Goal: Task Accomplishment & Management: Manage account settings

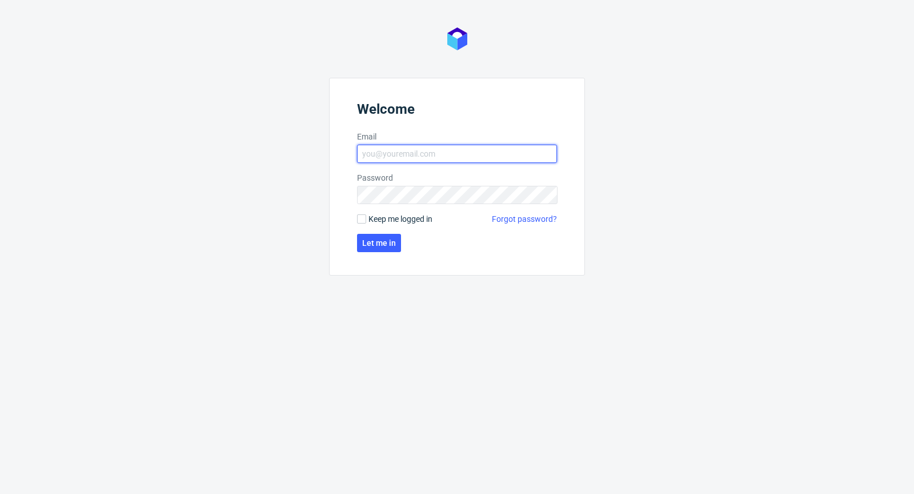
type input "[PERSON_NAME][EMAIL_ADDRESS][PERSON_NAME][DOMAIN_NAME]"
click at [365, 216] on input "Keep me logged in" at bounding box center [361, 218] width 9 height 9
checkbox input "true"
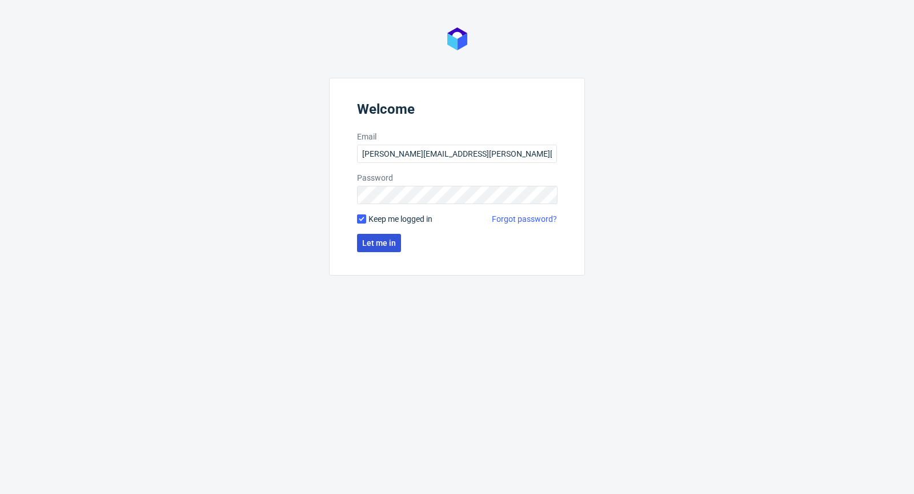
click at [380, 247] on button "Let me in" at bounding box center [379, 243] width 44 height 18
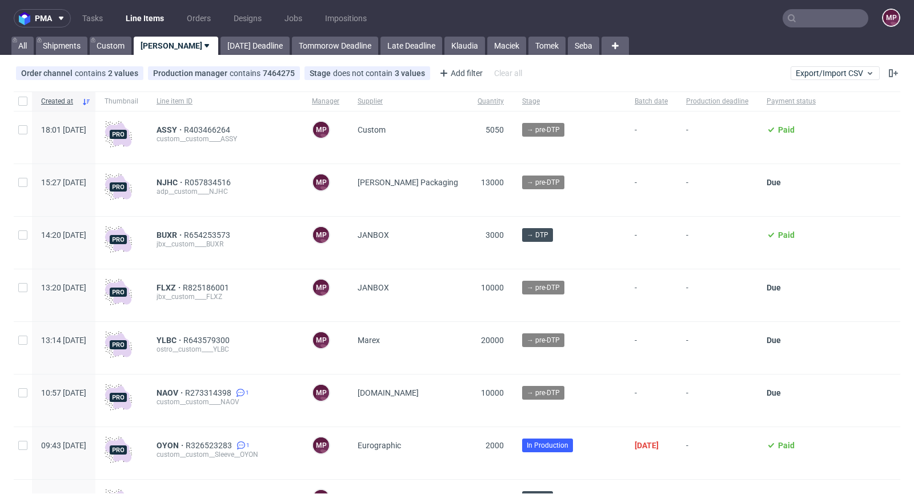
click at [799, 25] on input "text" at bounding box center [826, 18] width 86 height 18
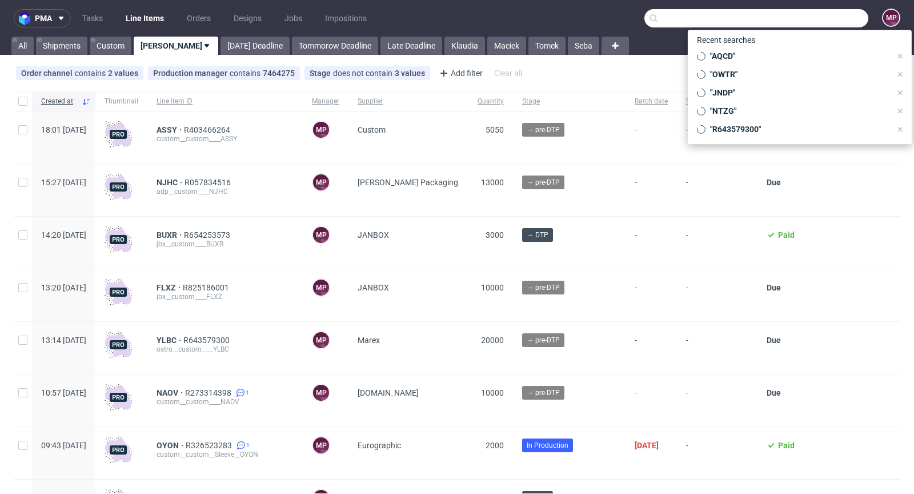
paste input "UKFN"
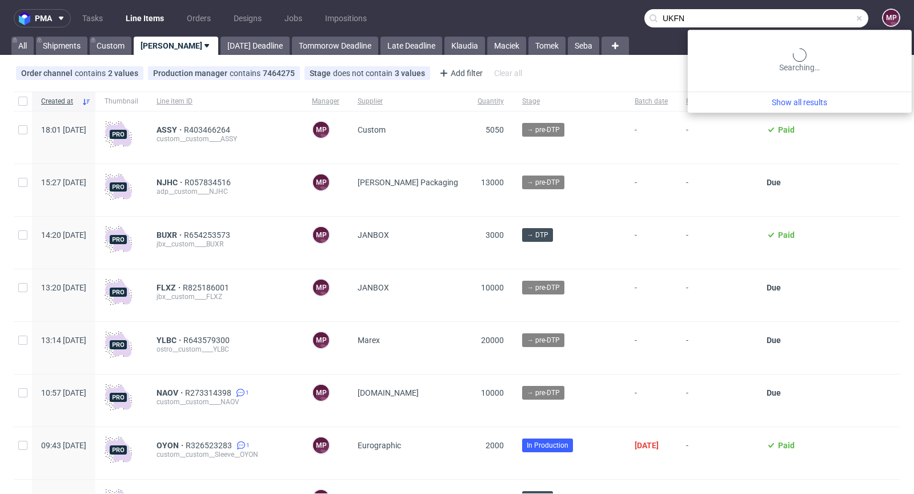
type input "UKFN"
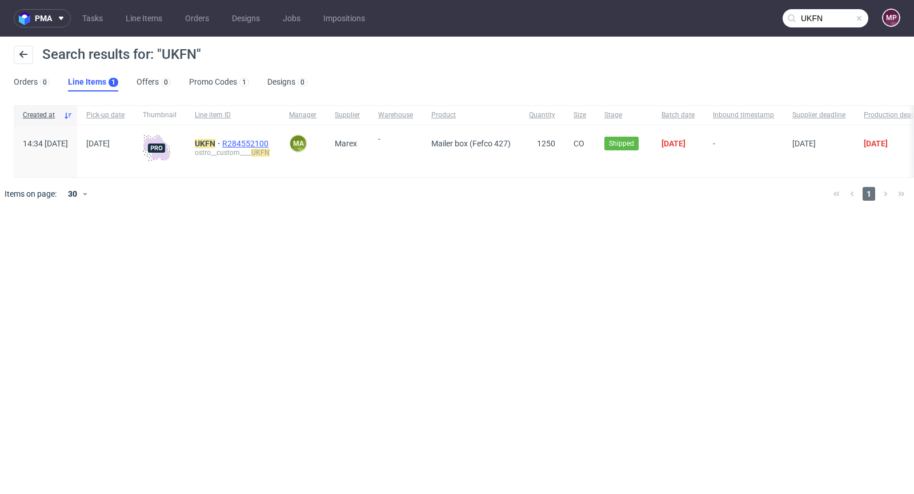
click at [271, 145] on span "R284552100" at bounding box center [246, 143] width 49 height 9
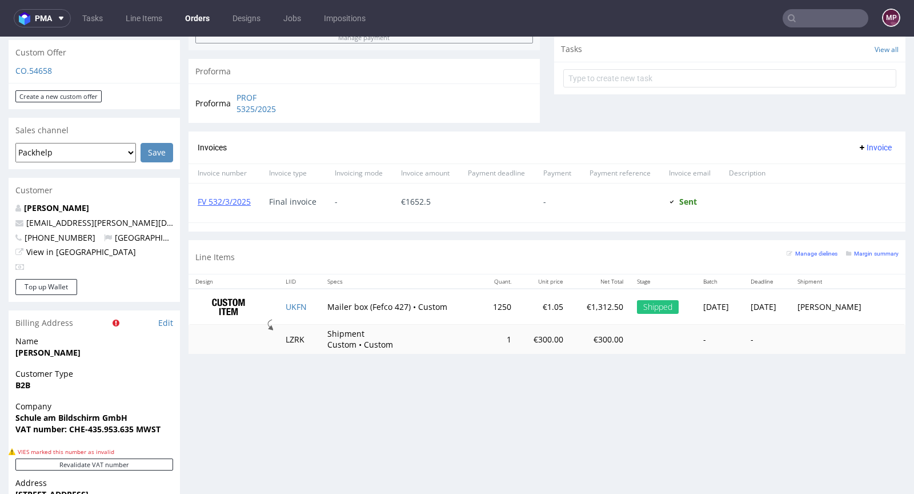
scroll to position [629, 0]
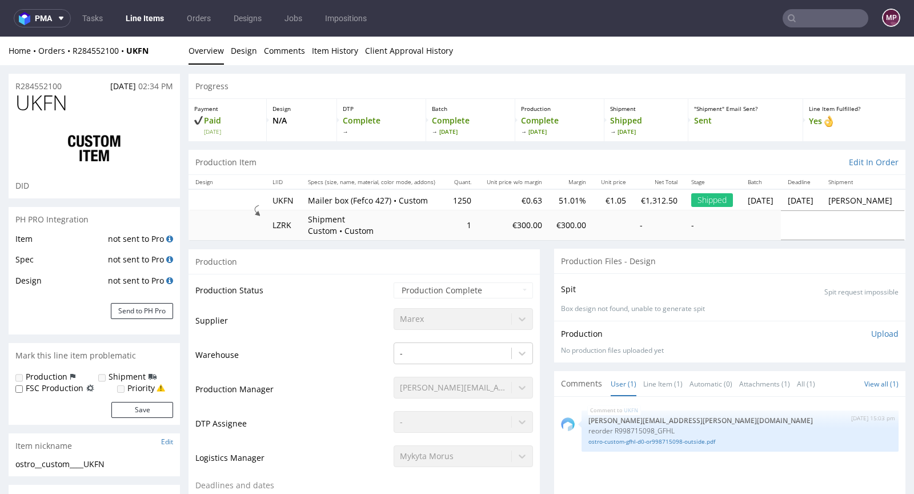
select select "in_progress"
drag, startPoint x: 161, startPoint y: 50, endPoint x: 73, endPoint y: 50, distance: 87.4
click at [73, 50] on div "Home Orders R284552100 UKFN" at bounding box center [94, 50] width 171 height 11
copy div "R284552100 UKFN"
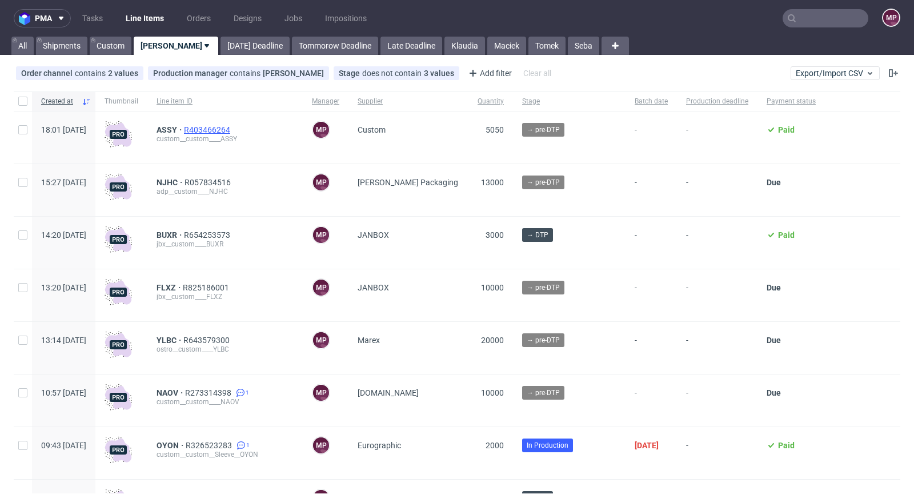
click at [233, 128] on span "R403466264" at bounding box center [208, 129] width 49 height 9
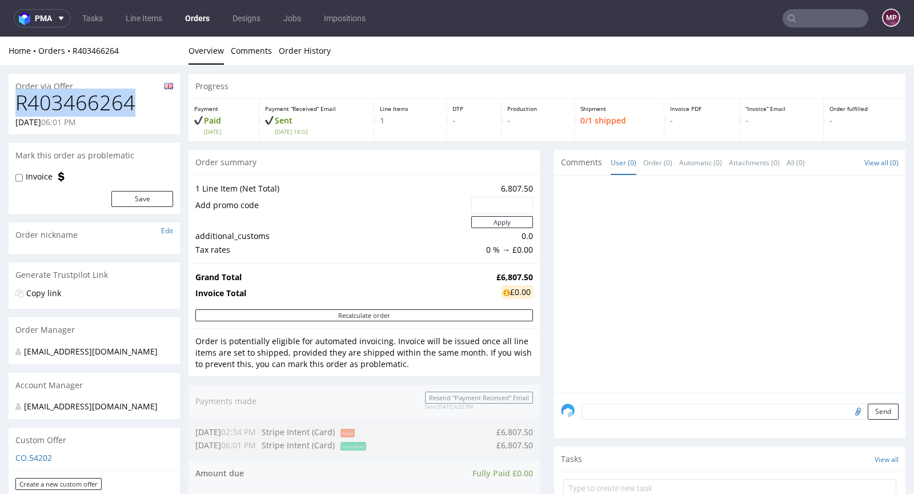
drag, startPoint x: 143, startPoint y: 101, endPoint x: 19, endPoint y: 107, distance: 124.2
click at [19, 107] on h1 "R403466264" at bounding box center [94, 102] width 158 height 23
copy h1 "R403466264"
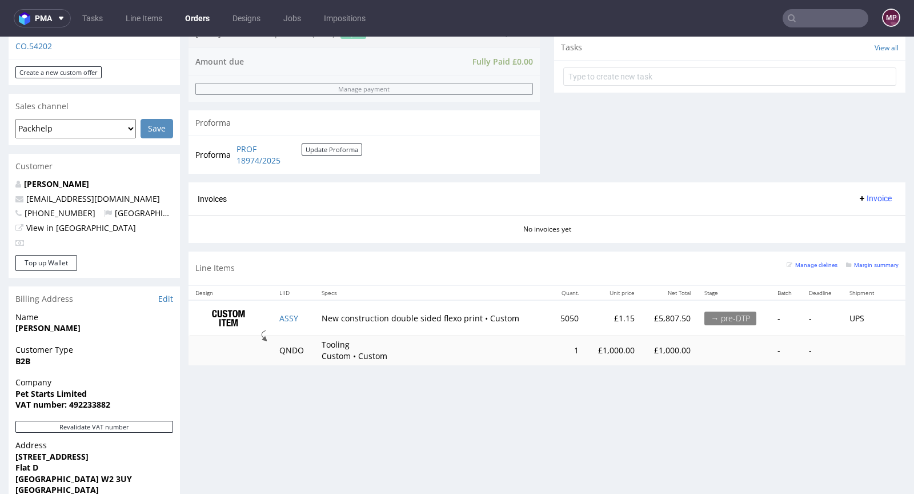
scroll to position [412, 0]
click at [300, 317] on td "ASSY" at bounding box center [294, 317] width 43 height 36
copy link "ASSY"
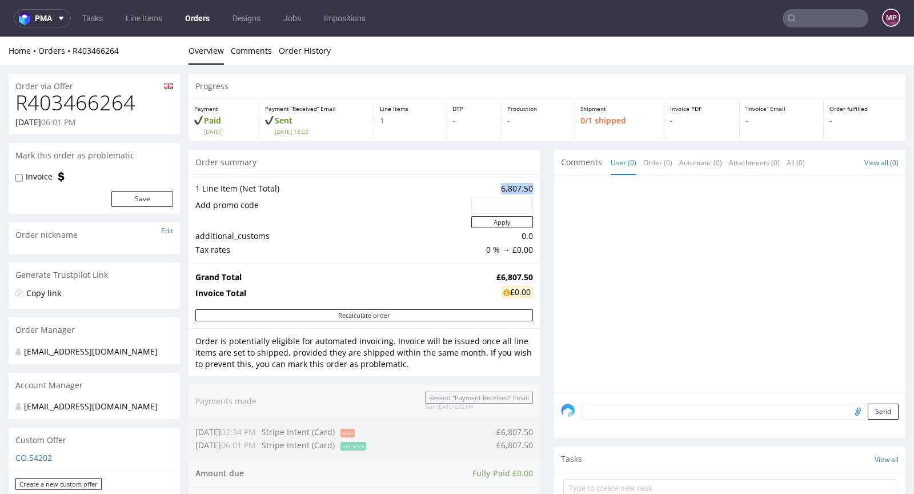
drag, startPoint x: 500, startPoint y: 190, endPoint x: 522, endPoint y: 189, distance: 21.7
click at [522, 189] on td "6,807.50" at bounding box center [501, 189] width 65 height 14
copy td "6,807.50"
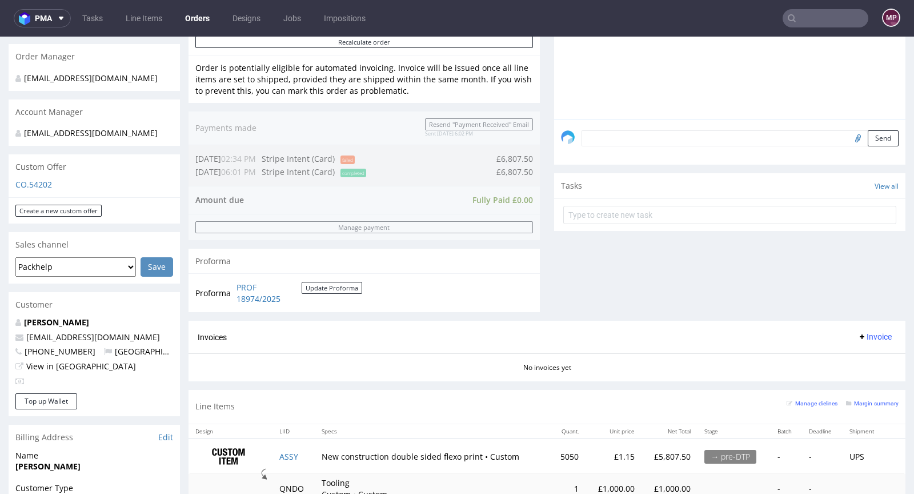
scroll to position [455, 0]
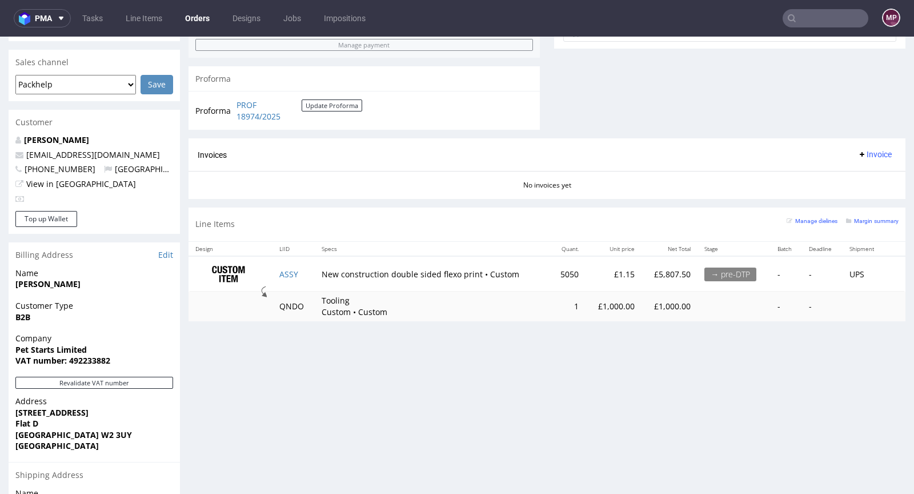
click at [851, 223] on div "Manage dielines Margin summary" at bounding box center [843, 224] width 112 height 20
click at [852, 218] on small "Margin summary" at bounding box center [872, 221] width 53 height 6
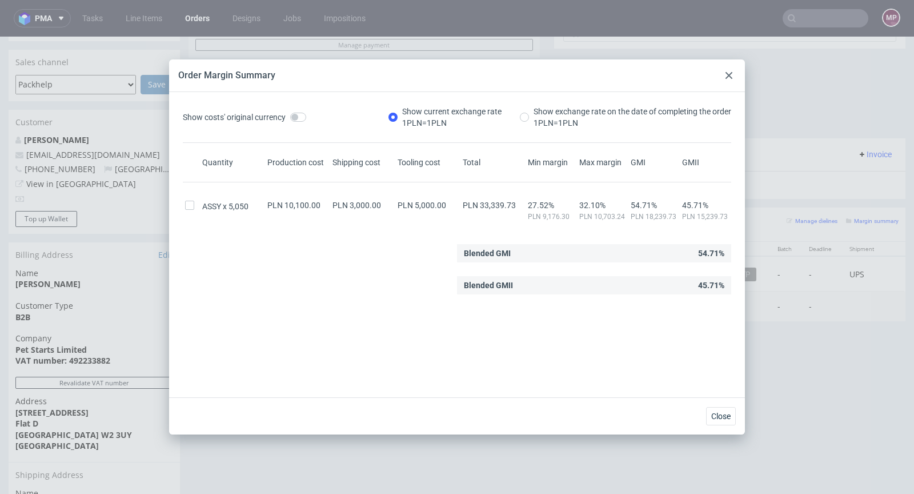
click at [729, 73] on icon at bounding box center [729, 75] width 7 height 7
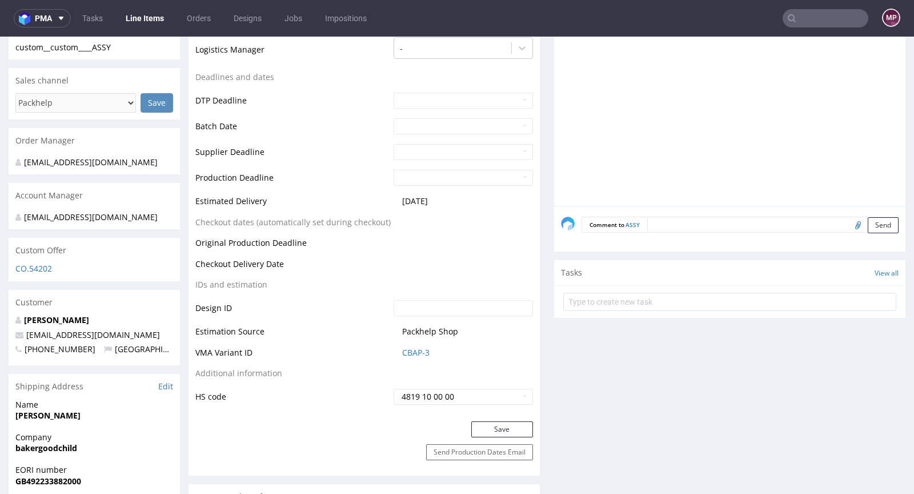
scroll to position [425, 0]
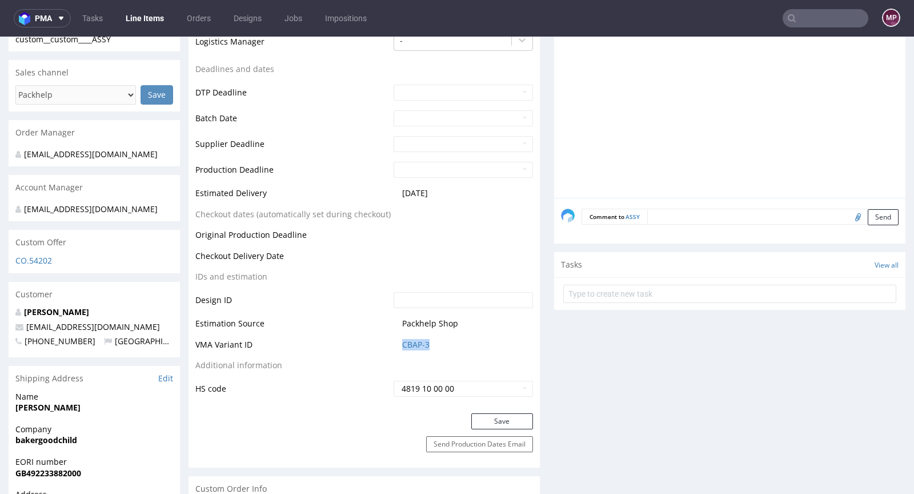
drag, startPoint x: 434, startPoint y: 342, endPoint x: 397, endPoint y: 342, distance: 37.7
click at [397, 342] on td "CBAP-3" at bounding box center [462, 348] width 142 height 21
copy link "CBAP-3"
click at [414, 339] on link "CBAP-3" at bounding box center [415, 344] width 27 height 11
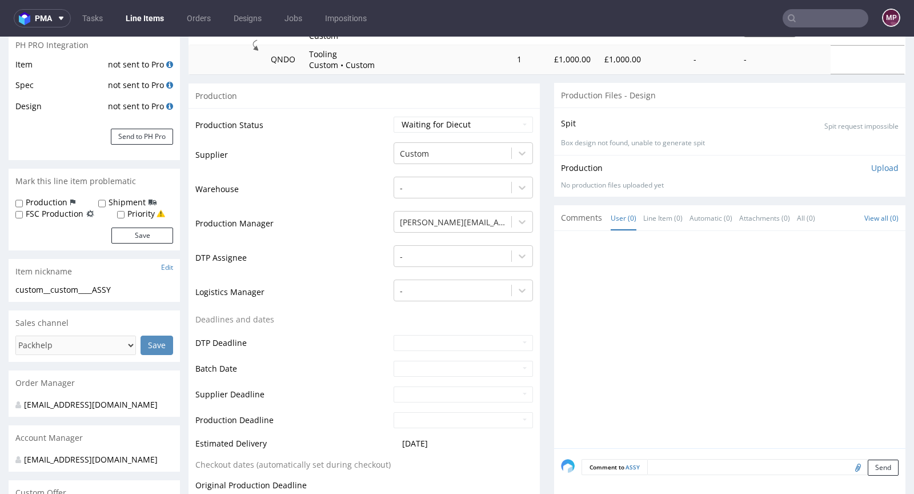
scroll to position [0, 0]
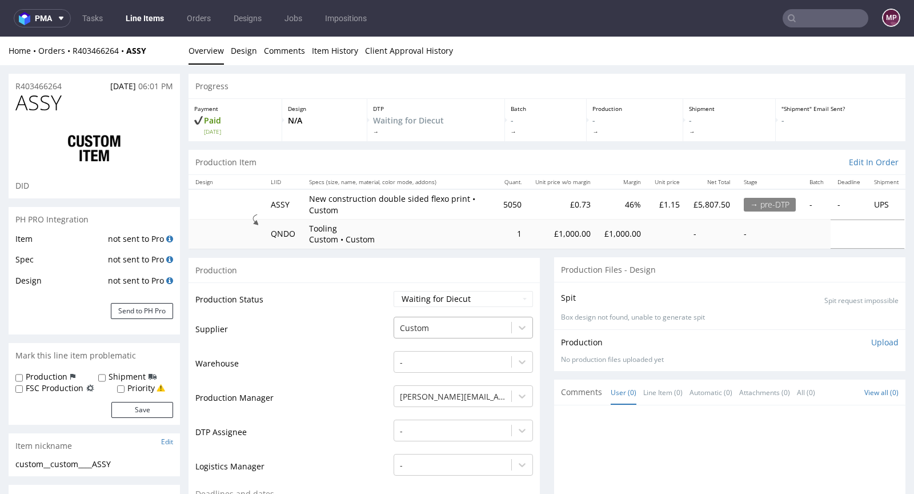
click at [470, 333] on div "Custom" at bounding box center [463, 325] width 139 height 16
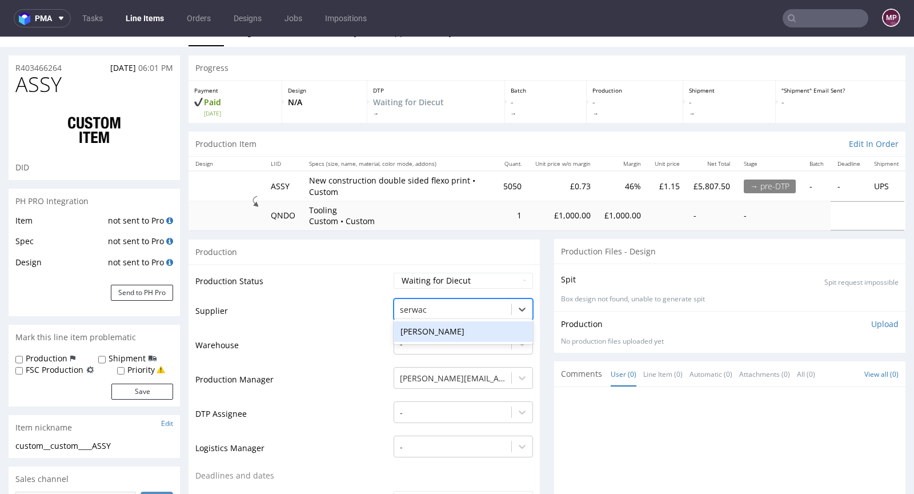
type input "serwach"
click at [452, 335] on div "[PERSON_NAME]" at bounding box center [463, 331] width 139 height 21
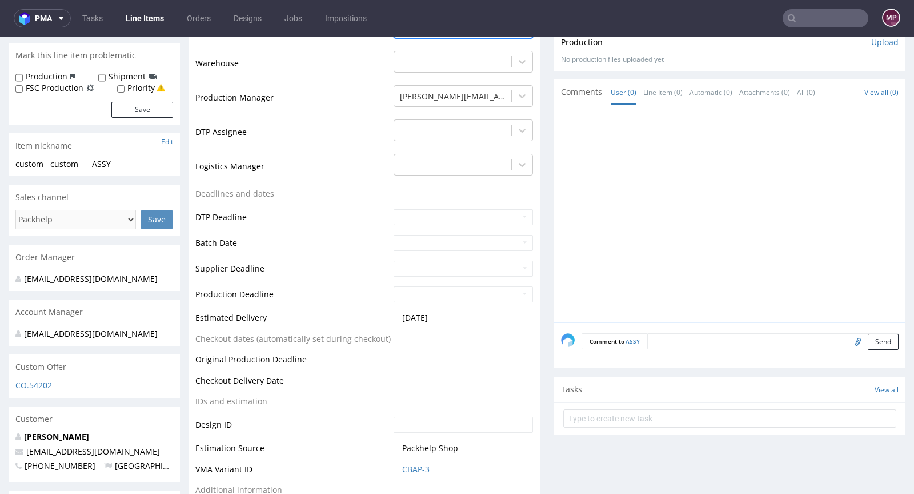
scroll to position [370, 0]
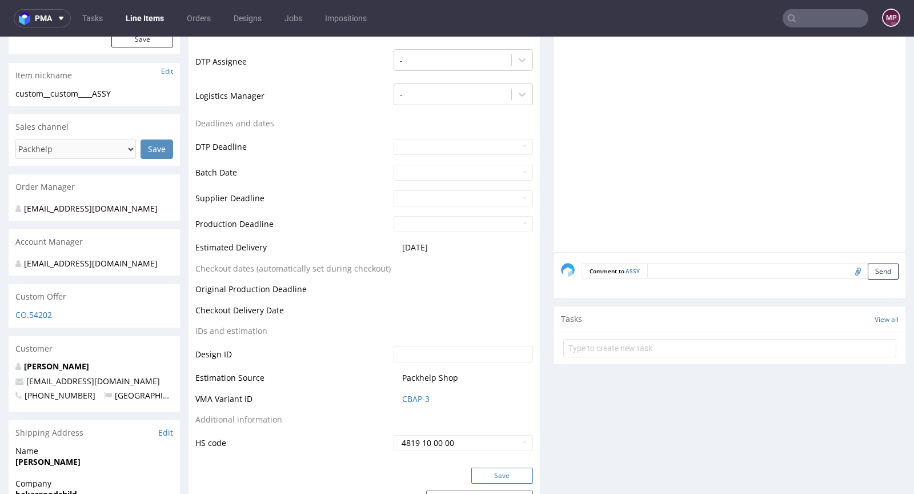
click at [490, 468] on button "Save" at bounding box center [502, 475] width 62 height 16
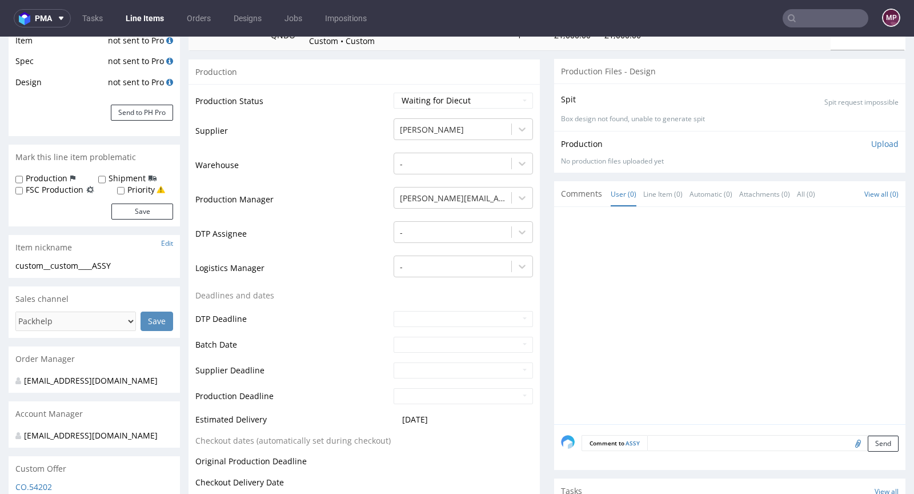
scroll to position [0, 0]
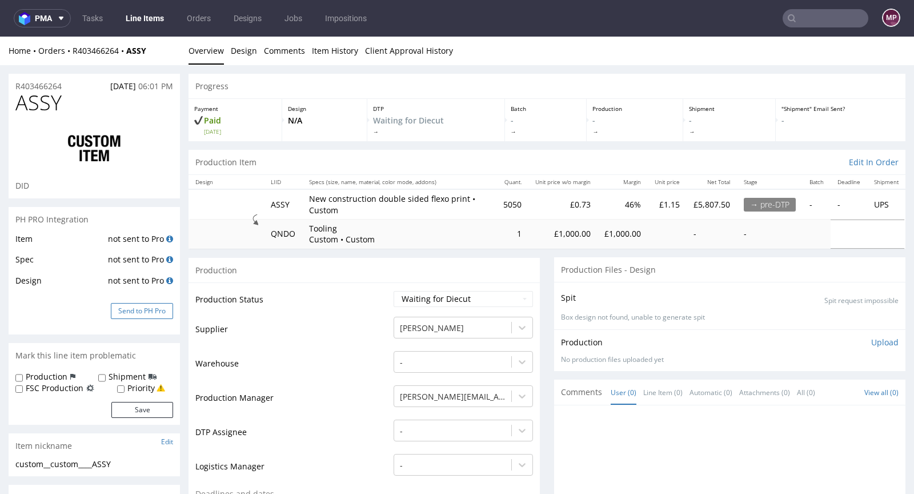
click at [151, 308] on button "Send to PH Pro" at bounding box center [142, 311] width 62 height 16
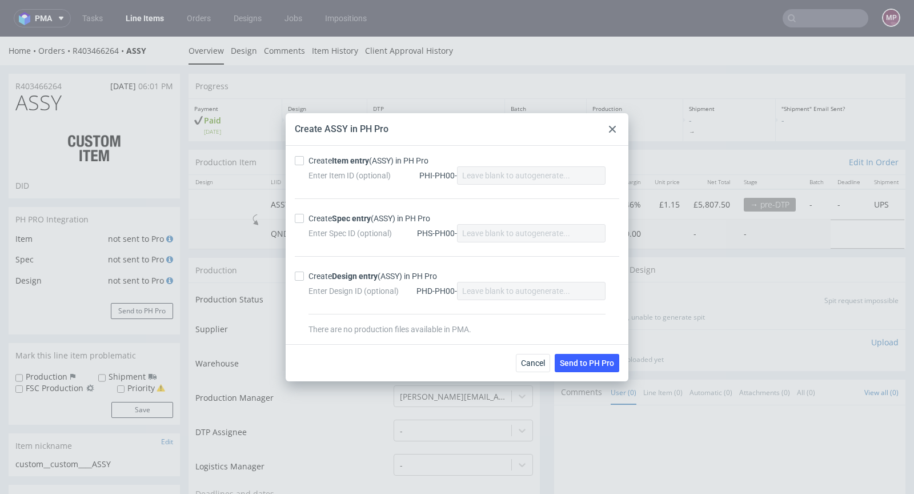
click at [329, 147] on div "Create Item entry (ASSY) in PH Pro Enter Item ID (optional) PHI-PH00- Create Sp…" at bounding box center [457, 245] width 343 height 198
click at [319, 159] on div "Create Item entry (ASSY) in PH Pro" at bounding box center [369, 160] width 120 height 11
click at [304, 159] on input "Create Item entry (ASSY) in PH Pro" at bounding box center [299, 160] width 9 height 9
checkbox input "true"
click at [341, 217] on strong "Spec entry" at bounding box center [351, 218] width 39 height 9
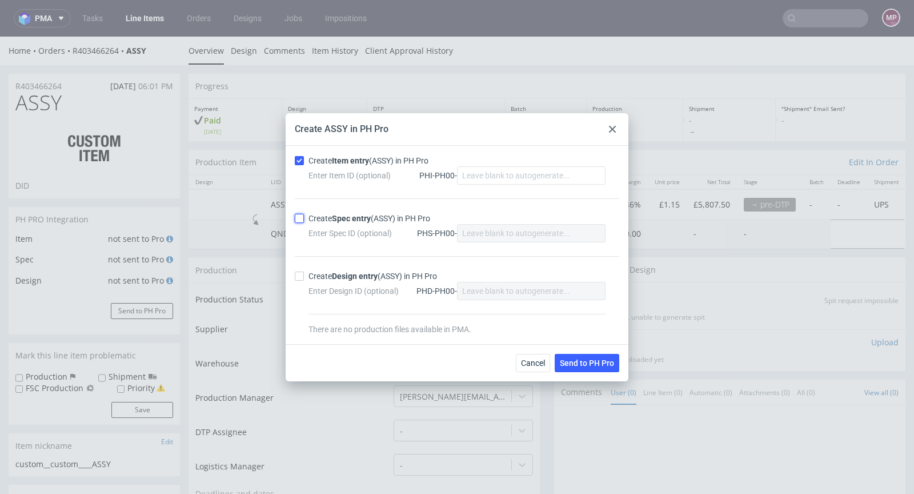
click at [304, 217] on input "Create Spec entry (ASSY) in PH Pro" at bounding box center [299, 218] width 9 height 9
checkbox input "true"
click at [600, 362] on span "Send to PH Pro" at bounding box center [587, 363] width 54 height 8
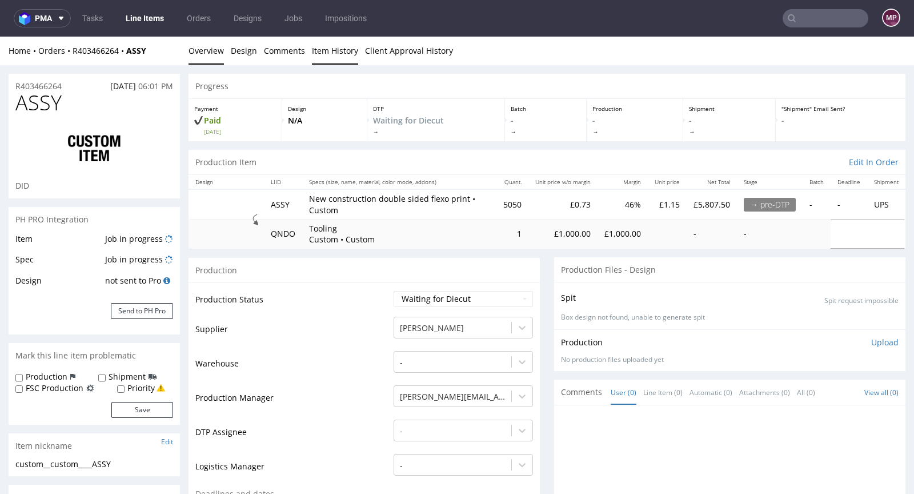
click at [338, 54] on link "Item History" at bounding box center [335, 51] width 46 height 28
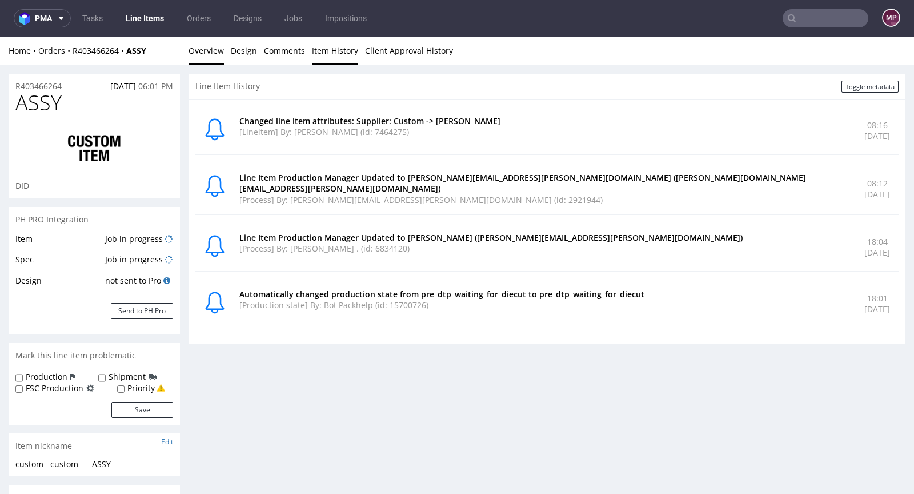
click at [209, 50] on link "Overview" at bounding box center [206, 51] width 35 height 28
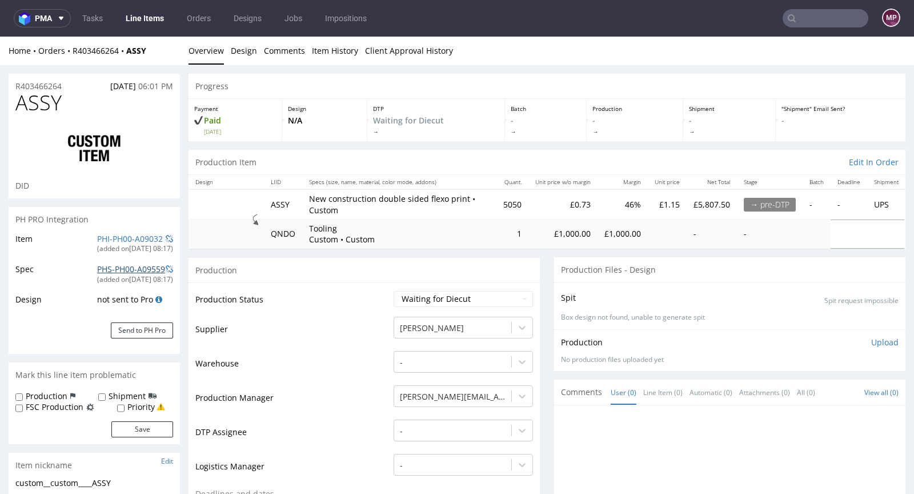
click at [142, 273] on link "PHS-PH00-A09559" at bounding box center [131, 268] width 68 height 11
click at [127, 240] on link "PHI-PH00-A09032" at bounding box center [130, 238] width 66 height 11
click at [170, 268] on span at bounding box center [169, 269] width 7 height 8
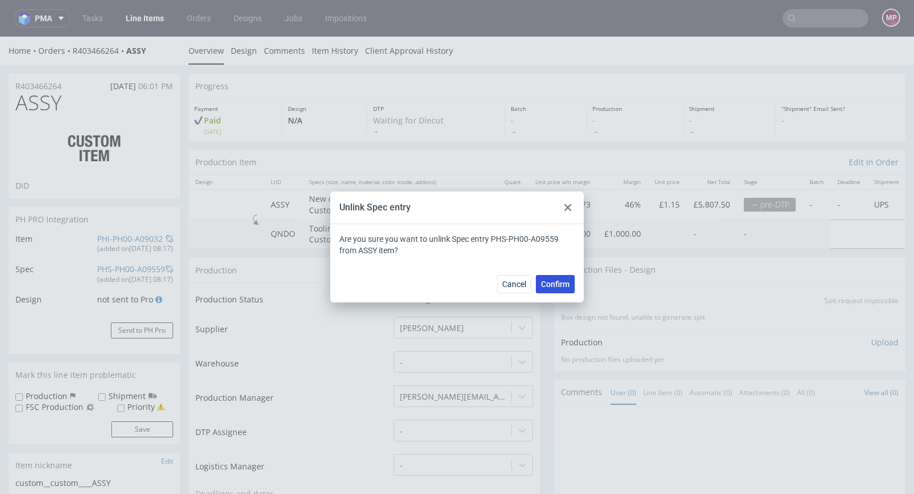
click at [559, 280] on span "Confirm" at bounding box center [555, 284] width 29 height 8
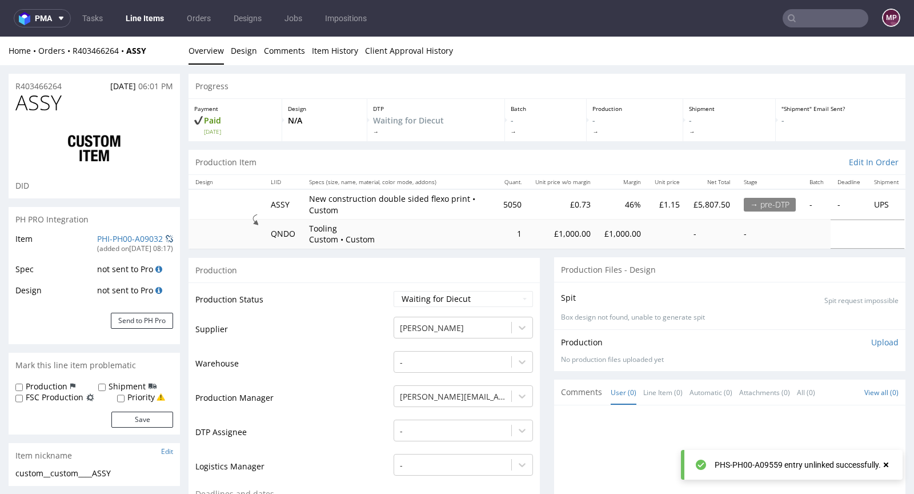
click at [169, 239] on span at bounding box center [169, 239] width 7 height 8
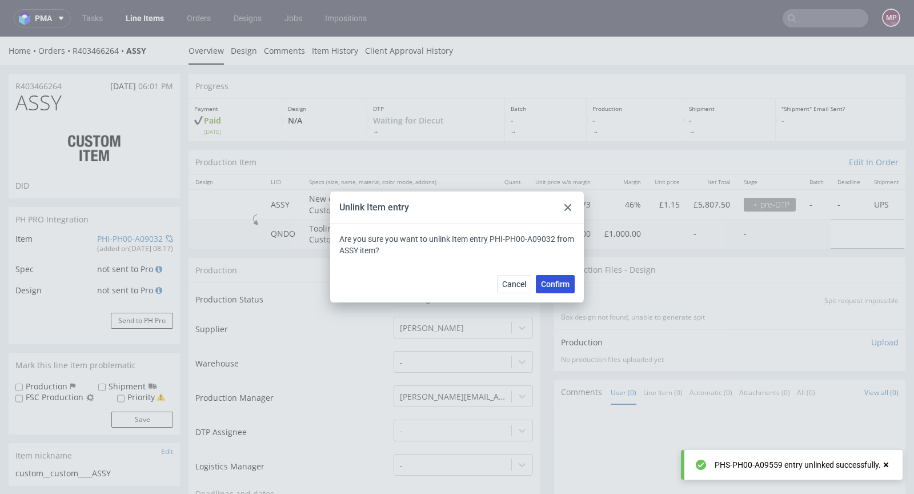
click at [561, 283] on span "Confirm" at bounding box center [555, 284] width 29 height 8
